Goal: Transaction & Acquisition: Obtain resource

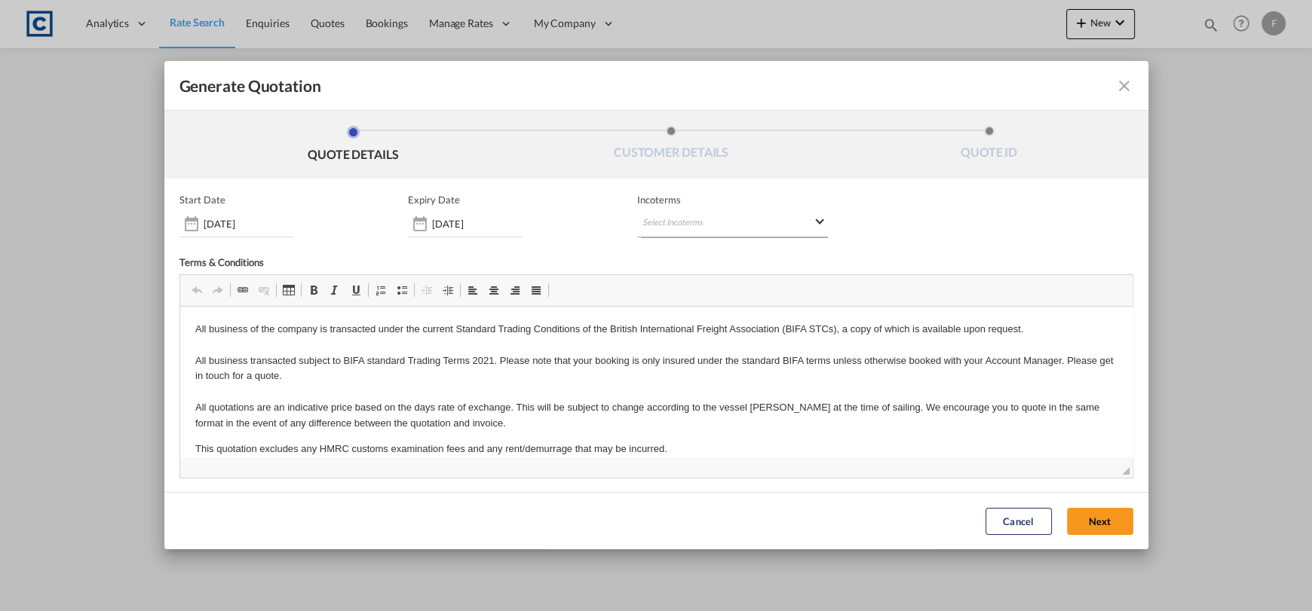
click at [737, 215] on md-select "Select Incoterms DDP - export Delivery Duty Paid CPT - export Carrier Paid to F…" at bounding box center [732, 223] width 191 height 27
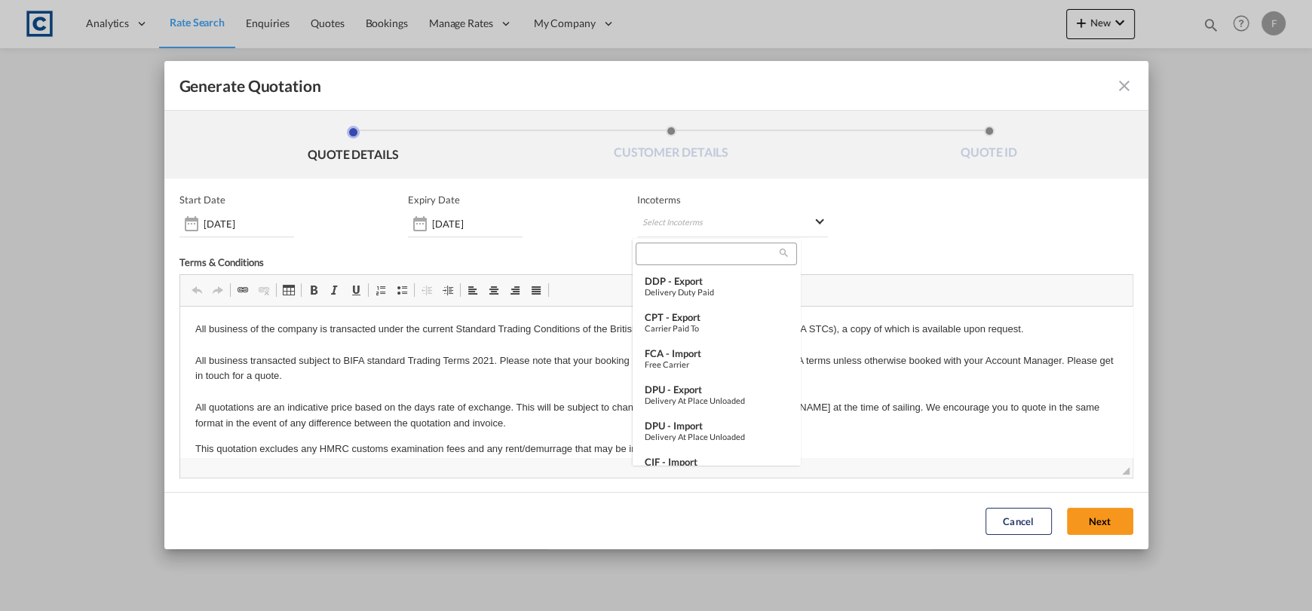
click at [740, 256] on input "search" at bounding box center [709, 254] width 139 height 14
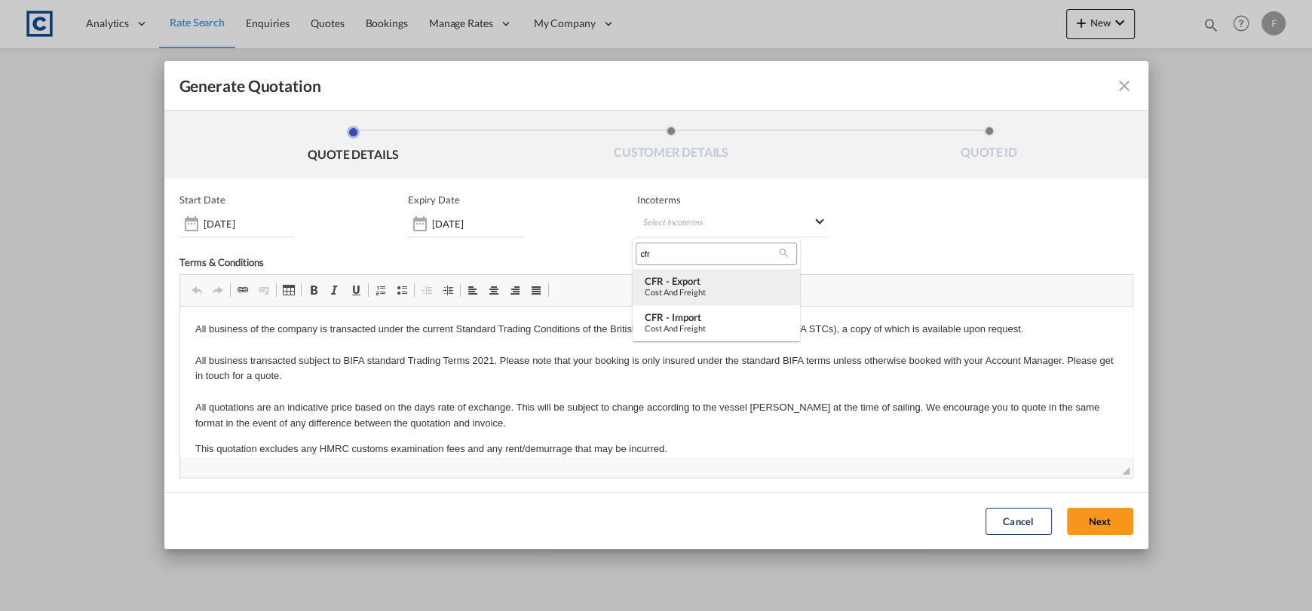
type input "cfr"
click at [659, 272] on md-option "CFR - export Cost and Freight" at bounding box center [715, 287] width 167 height 36
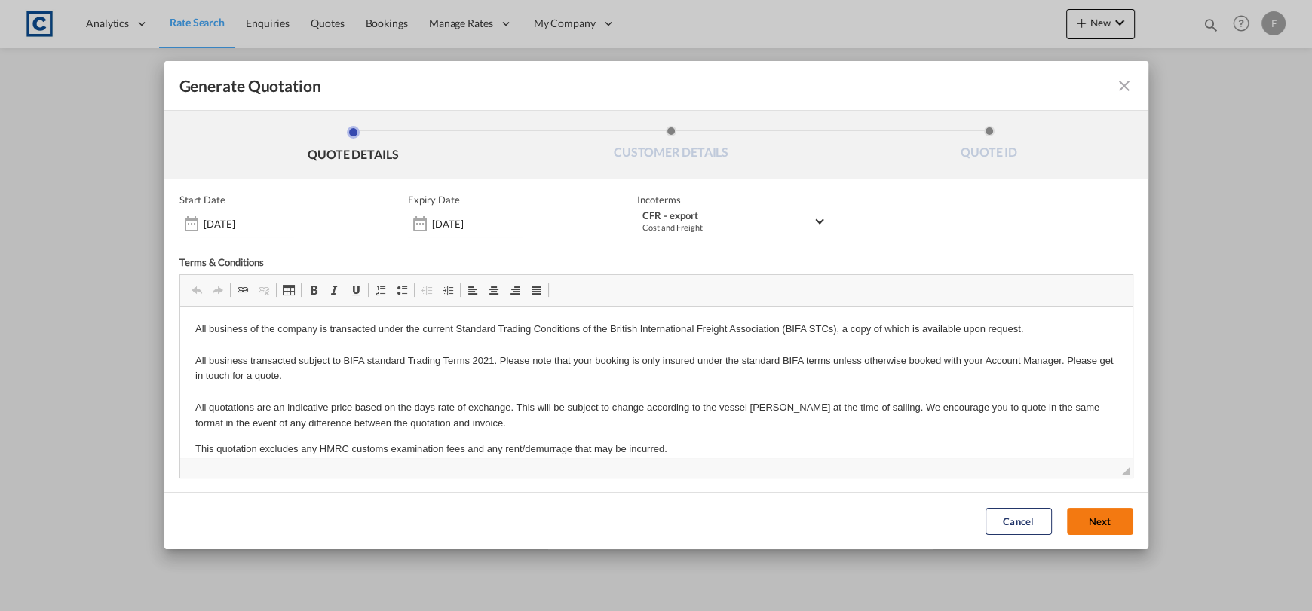
click at [1073, 522] on button "Next" at bounding box center [1100, 521] width 66 height 27
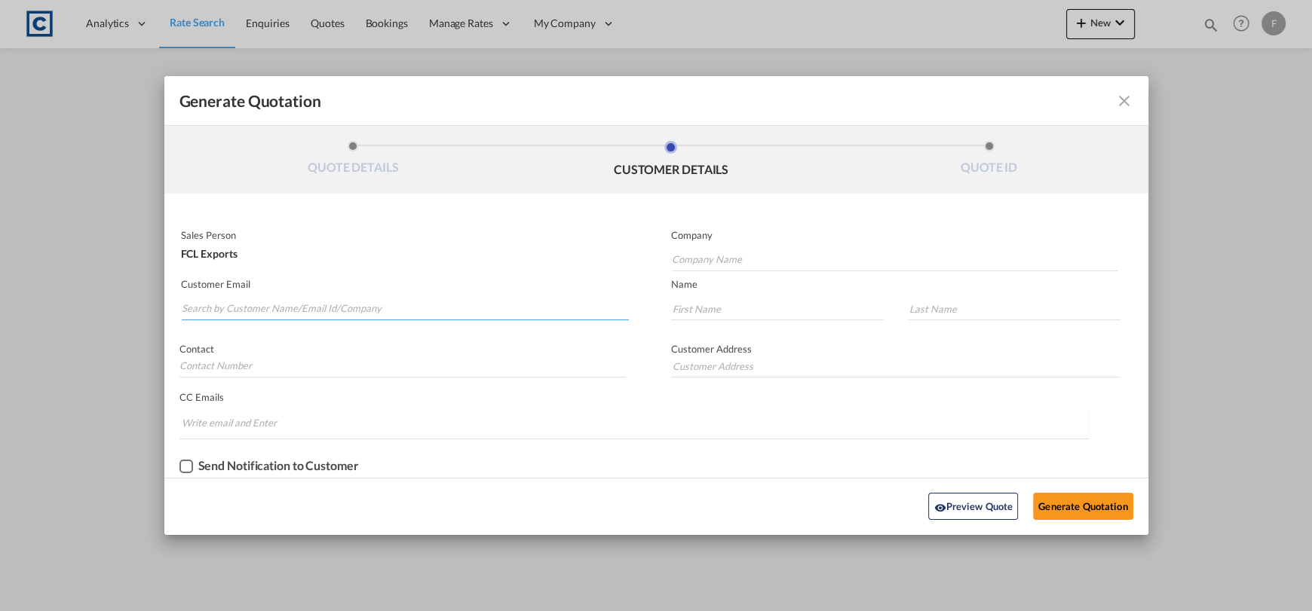
click at [412, 307] on input "Search by Customer Name/Email Id/Company" at bounding box center [406, 309] width 448 height 23
click at [354, 304] on input "Search by Customer Name/Email Id/Company" at bounding box center [406, 309] width 448 height 23
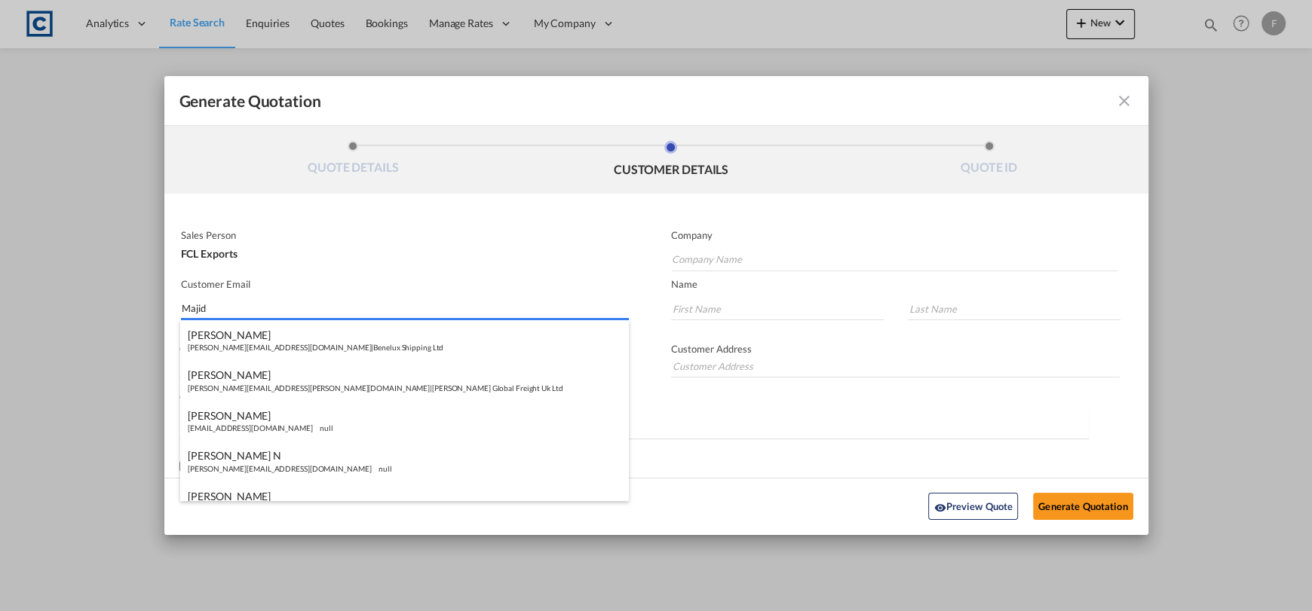
type input "Majid"
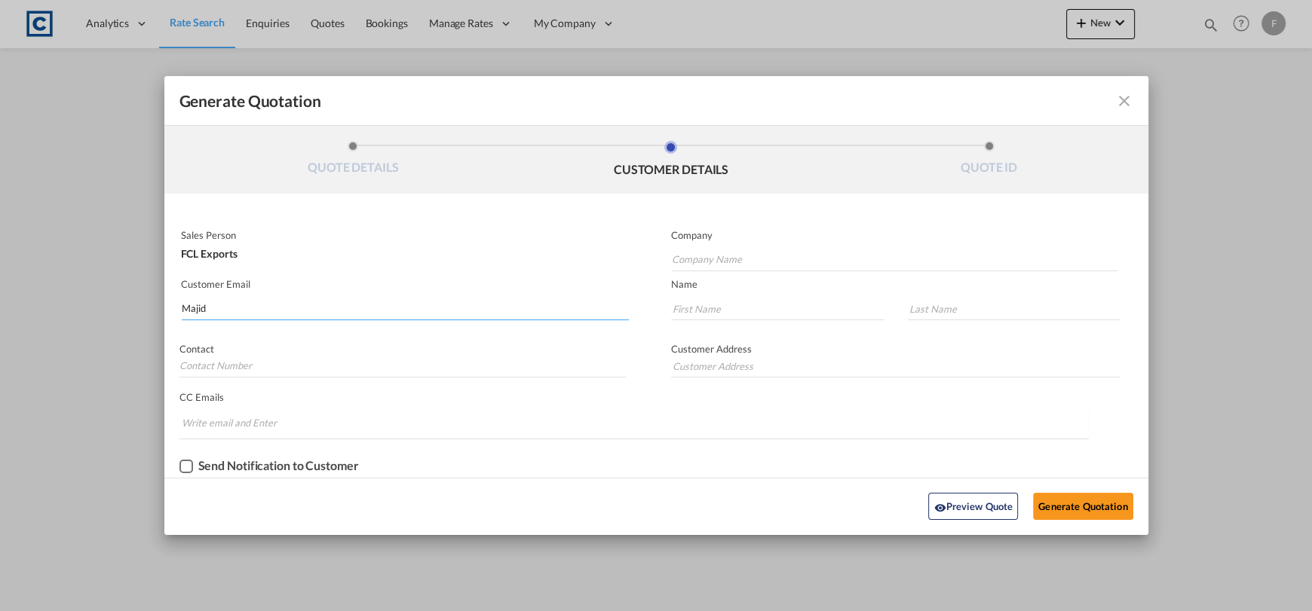
click at [373, 298] on input "Majid" at bounding box center [406, 309] width 448 height 23
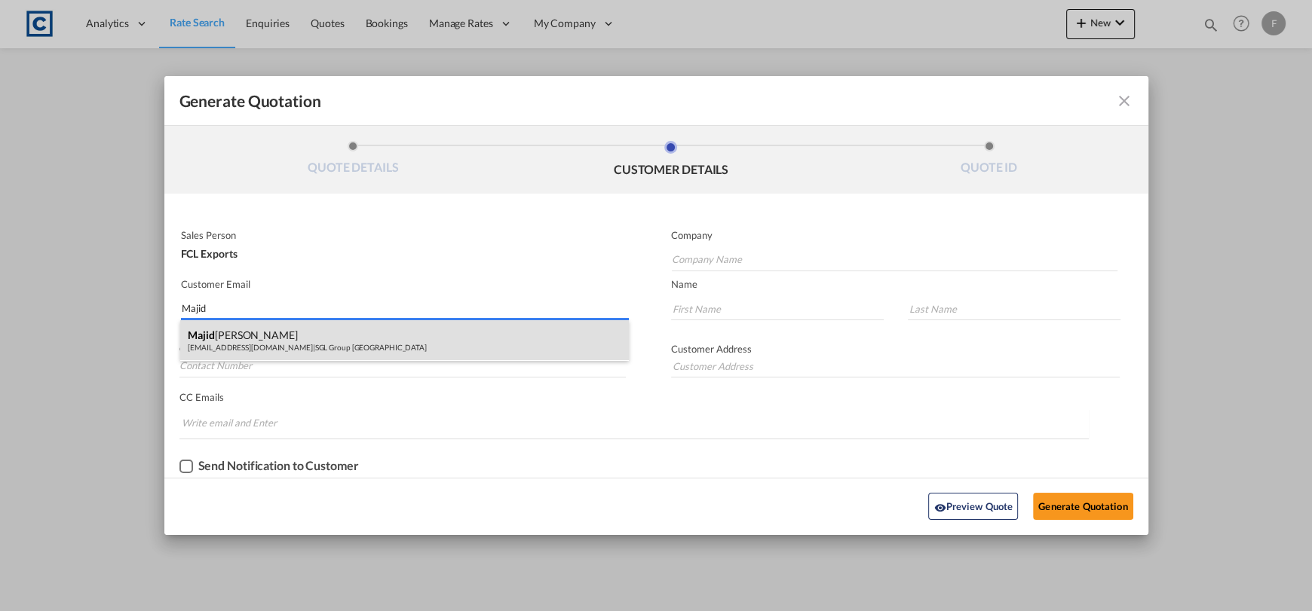
click at [390, 341] on div "[PERSON_NAME] [EMAIL_ADDRESS][DOMAIN_NAME] | SGL Group [GEOGRAPHIC_DATA]" at bounding box center [404, 340] width 449 height 41
type input "SGL Group [GEOGRAPHIC_DATA]"
type input "[EMAIL_ADDRESS][DOMAIN_NAME]"
type input "Majid"
type input "[PERSON_NAME]"
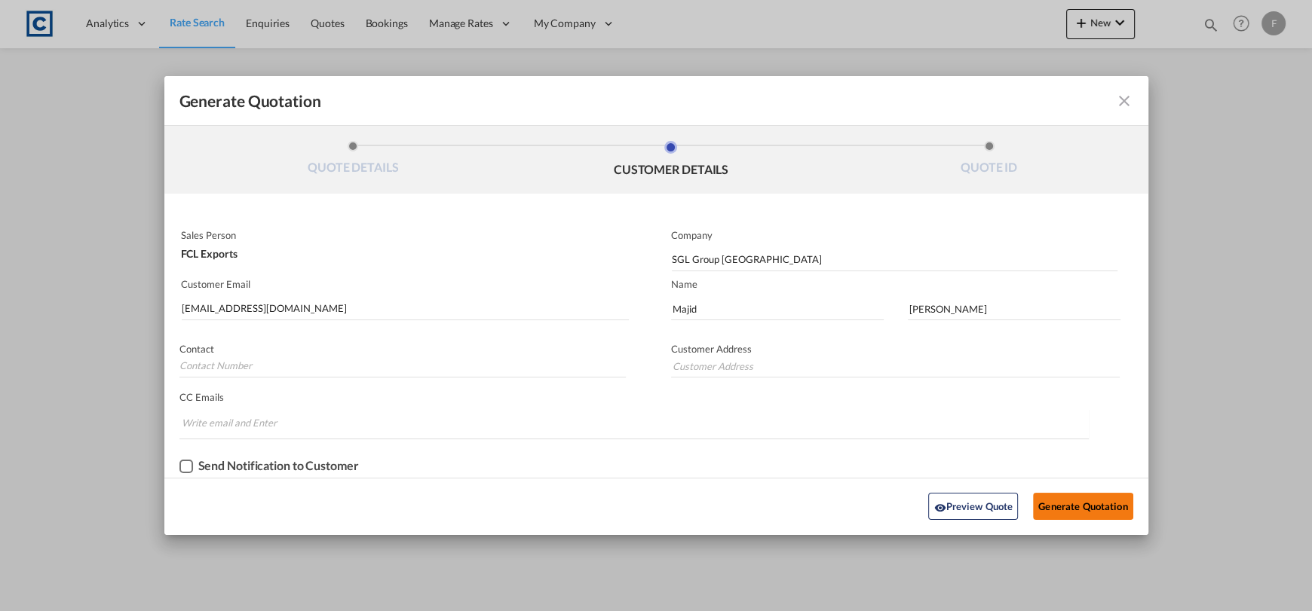
click at [1056, 514] on button "Generate Quotation" at bounding box center [1083, 506] width 100 height 27
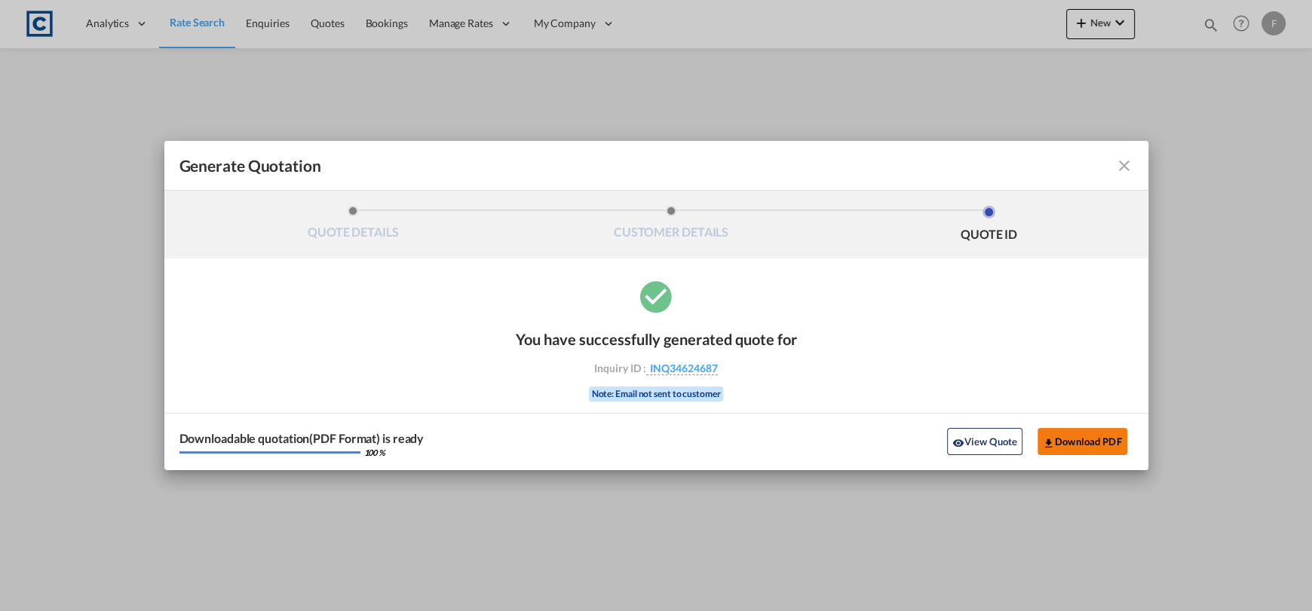
click at [1098, 449] on button "Download PDF" at bounding box center [1082, 441] width 90 height 27
